Goal: Navigation & Orientation: Find specific page/section

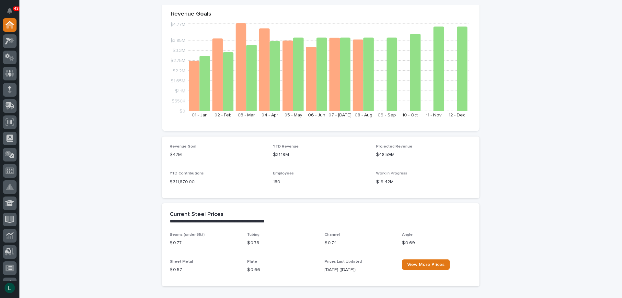
scroll to position [65, 0]
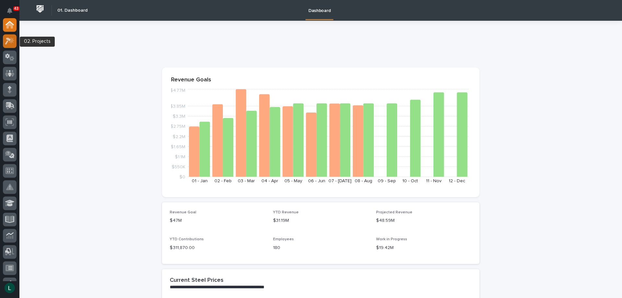
click at [9, 40] on icon at bounding box center [8, 41] width 6 height 7
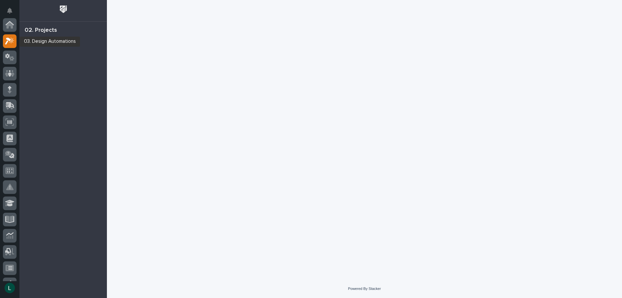
scroll to position [16, 0]
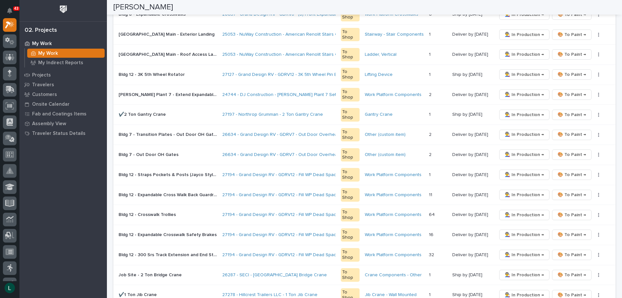
scroll to position [292, 0]
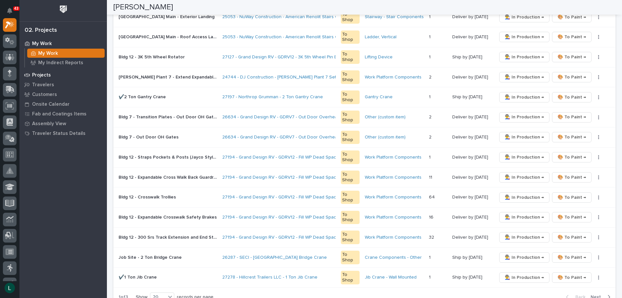
click at [40, 75] on p "Projects" at bounding box center [41, 75] width 19 height 6
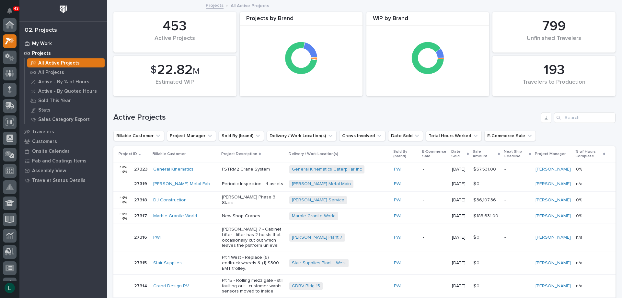
click at [40, 42] on p "My Work" at bounding box center [42, 44] width 20 height 6
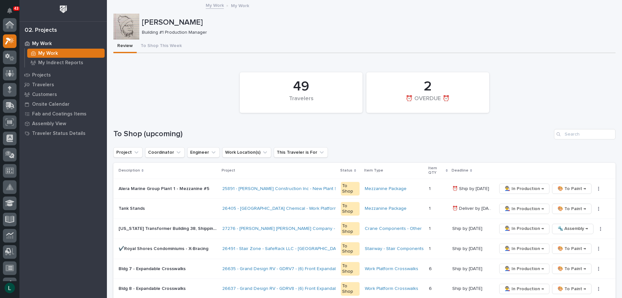
scroll to position [16, 0]
